Goal: Task Accomplishment & Management: Complete application form

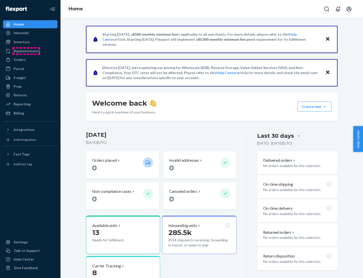
click at [26, 51] on div "Replenishments" at bounding box center [27, 50] width 27 height 5
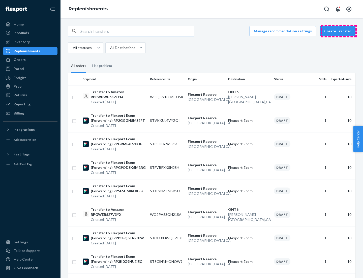
click at [339, 31] on button "Create Transfer" at bounding box center [338, 31] width 36 height 10
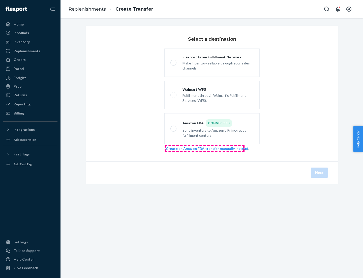
click at [205, 148] on link "Create an Amazon FBA transfer manually instead" at bounding box center [207, 148] width 82 height 4
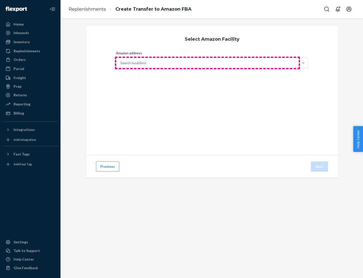
click at [208, 63] on div "Search locations" at bounding box center [207, 63] width 183 height 10
click at [121, 63] on input "Amazon address Search locations" at bounding box center [120, 62] width 1 height 5
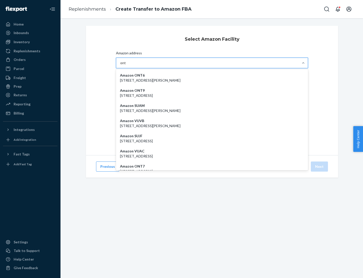
type input "ont6"
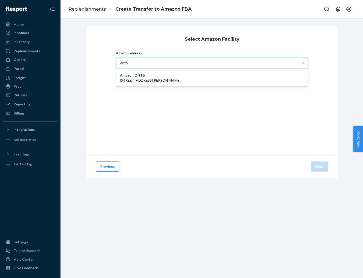
click at [212, 78] on p "[STREET_ADDRESS][PERSON_NAME]" at bounding box center [212, 80] width 184 height 5
click at [128, 65] on input "ont6" at bounding box center [124, 62] width 8 height 5
click at [320, 166] on button "Next" at bounding box center [319, 166] width 17 height 10
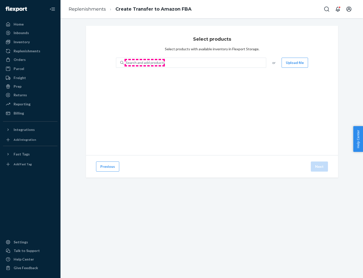
click at [145, 63] on div "Search and add products" at bounding box center [145, 62] width 39 height 5
click at [126, 63] on input "Search and add products" at bounding box center [126, 62] width 1 height 5
type input "test"
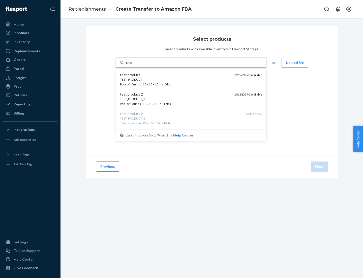
scroll to position [3, 0]
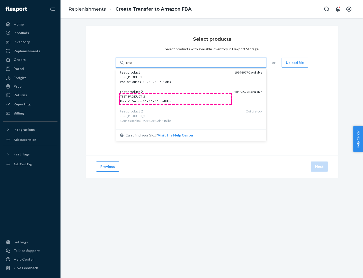
click at [175, 99] on div "TEST_PRODUCT_2 Pack of 10 units · 10 x 10 x 10 in · 49 lbs" at bounding box center [175, 98] width 110 height 9
click at [132, 65] on input "test" at bounding box center [129, 62] width 7 height 5
